Goal: Task Accomplishment & Management: Use online tool/utility

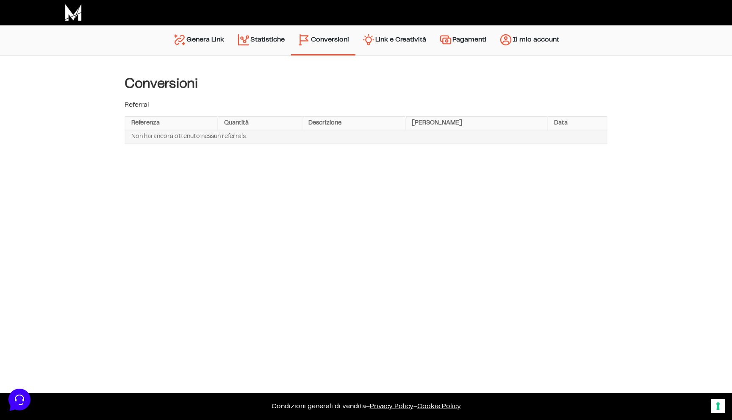
click at [263, 35] on link "Statistiche" at bounding box center [261, 41] width 61 height 22
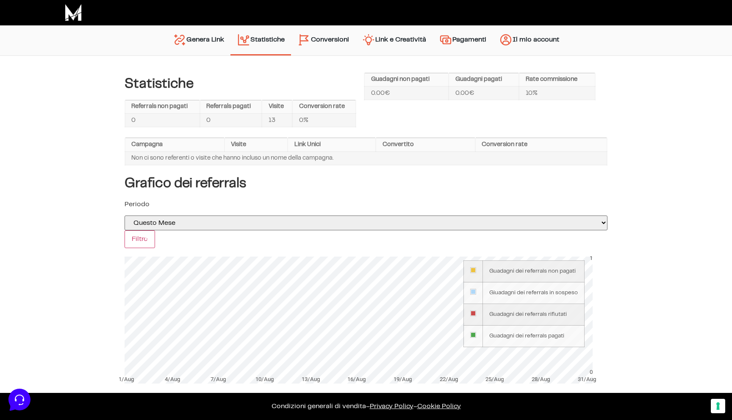
scroll to position [3, 0]
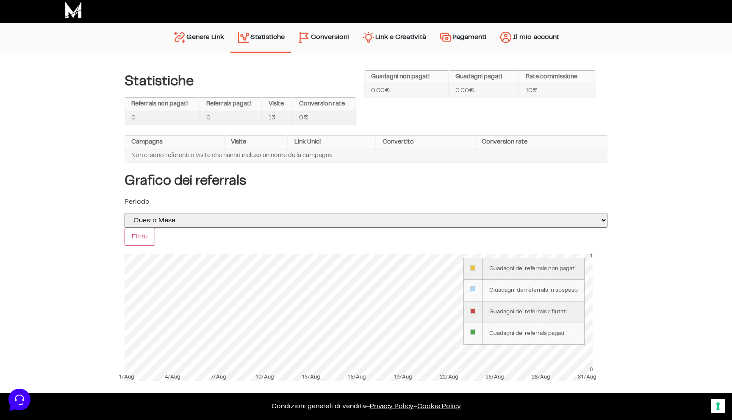
click at [274, 117] on td "13" at bounding box center [277, 118] width 31 height 14
click at [294, 207] on div "Periodo Oggi Ieri Questa Settimana La scorsa settimana selected='selected' Ques…" at bounding box center [366, 221] width 483 height 49
click at [325, 45] on link "Conversioni" at bounding box center [323, 38] width 64 height 22
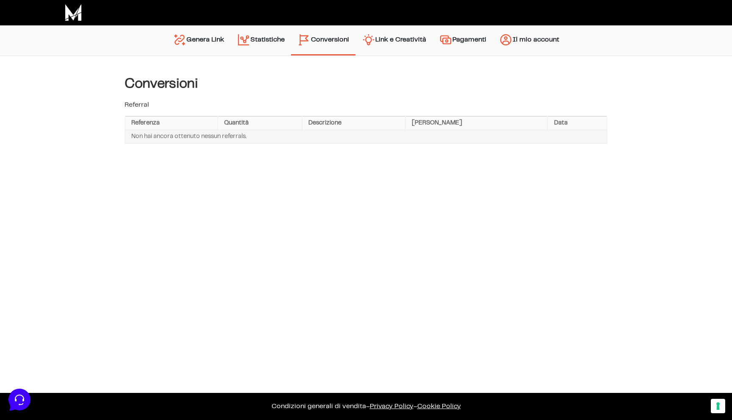
click at [202, 40] on link "Genera Link" at bounding box center [199, 41] width 64 height 22
